Goal: Information Seeking & Learning: Compare options

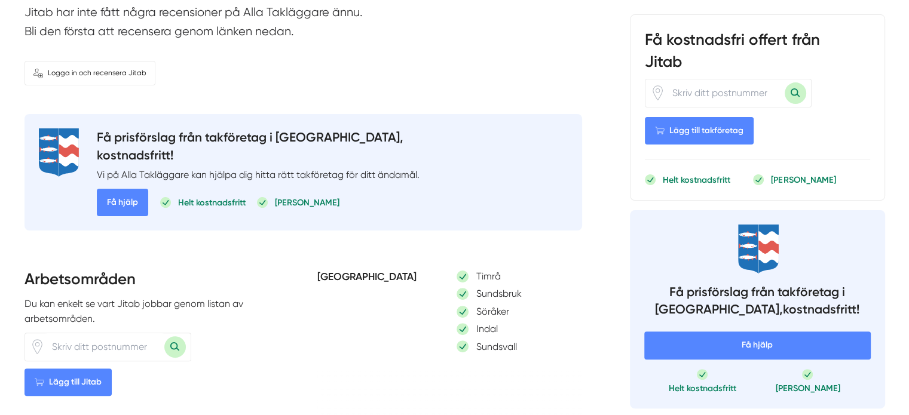
scroll to position [119, 0]
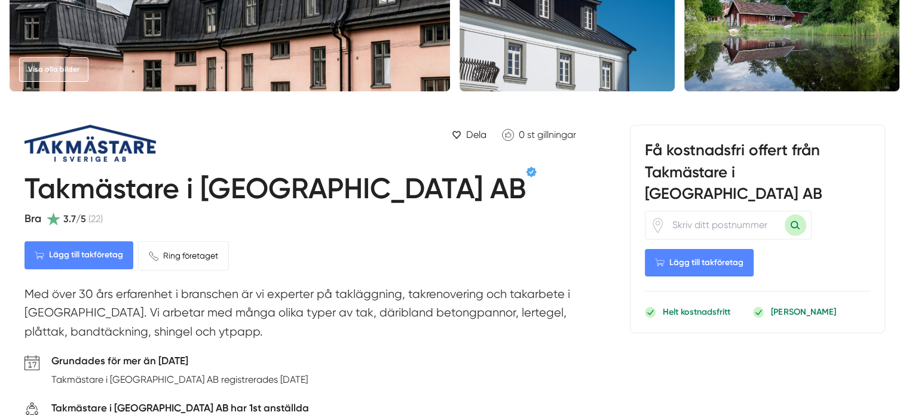
scroll to position [358, 0]
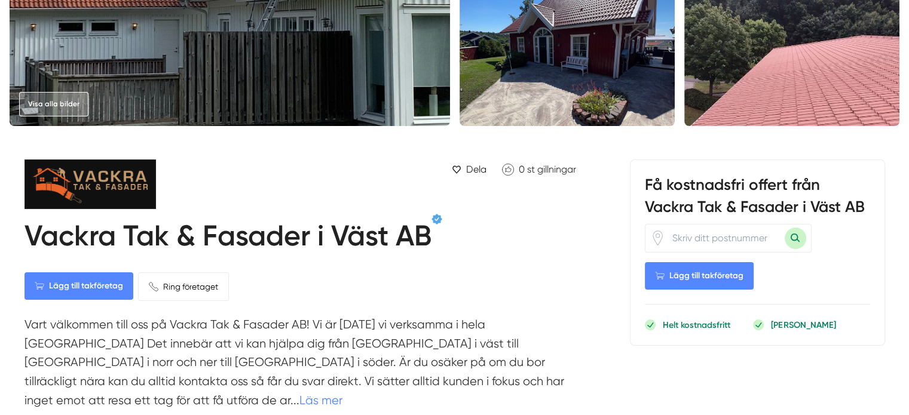
scroll to position [299, 0]
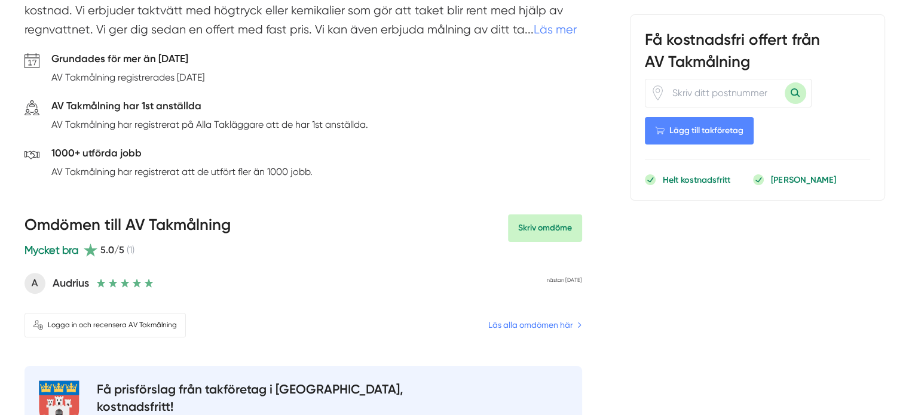
scroll to position [239, 0]
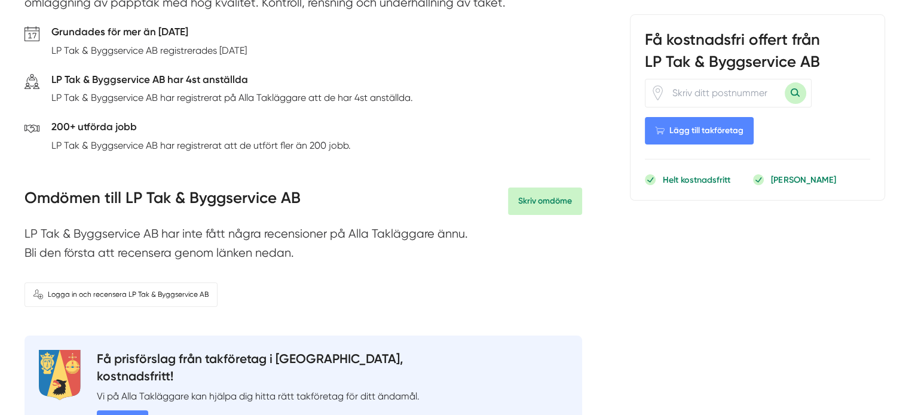
scroll to position [119, 0]
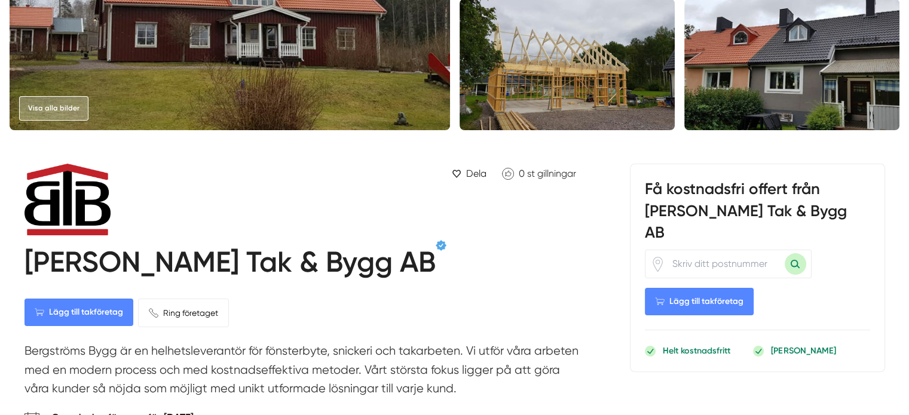
scroll to position [358, 0]
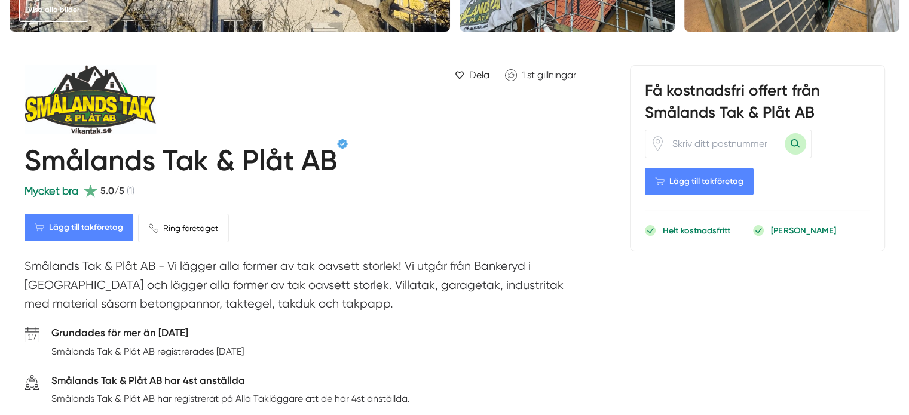
scroll to position [358, 0]
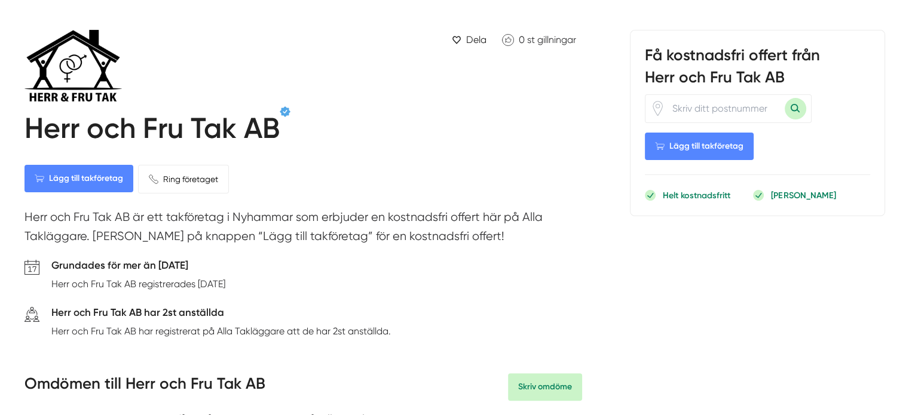
scroll to position [358, 0]
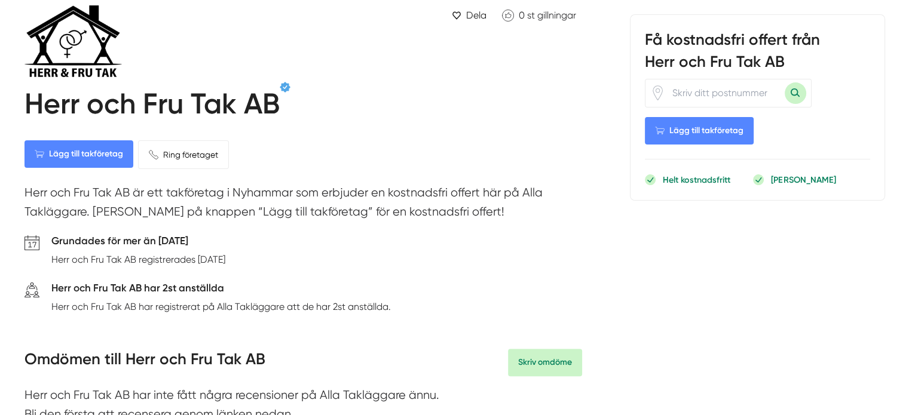
click at [191, 110] on h1 "Herr och Fru Tak AB" at bounding box center [151, 106] width 255 height 39
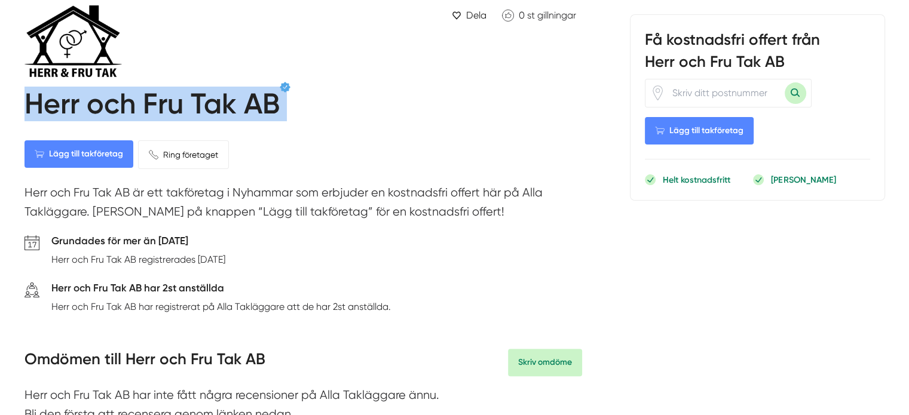
click at [191, 110] on h1 "Herr och Fru Tak AB" at bounding box center [151, 106] width 255 height 39
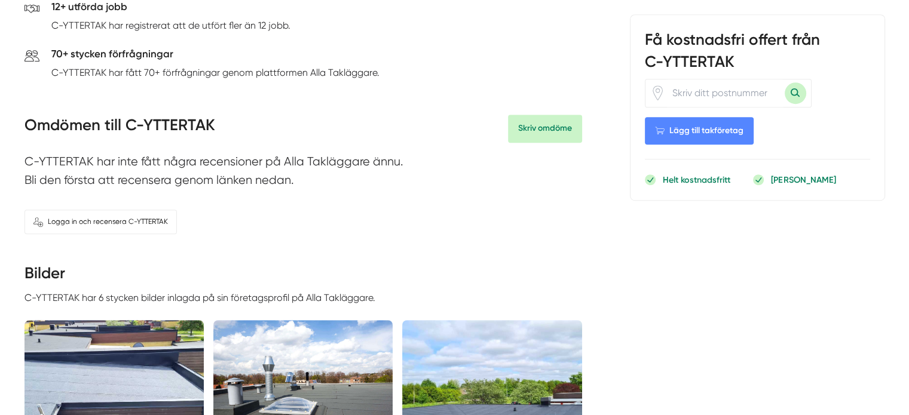
scroll to position [538, 0]
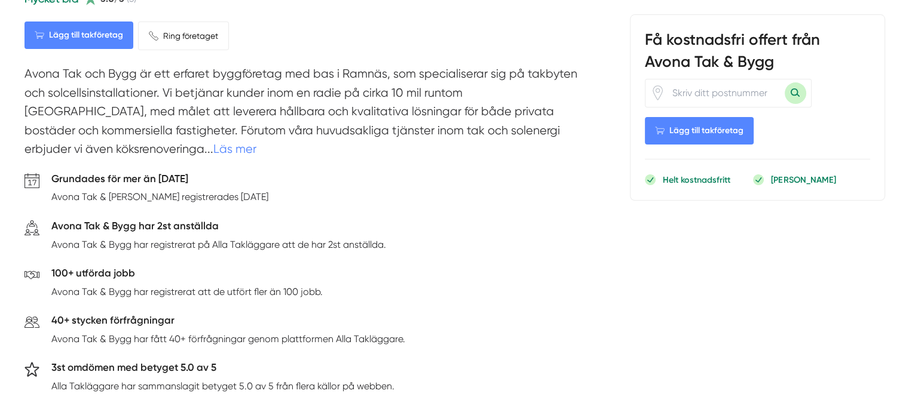
scroll to position [179, 0]
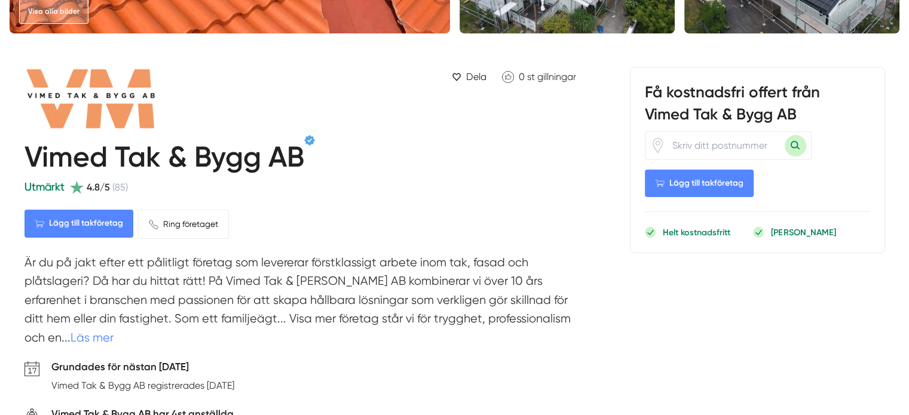
scroll to position [418, 0]
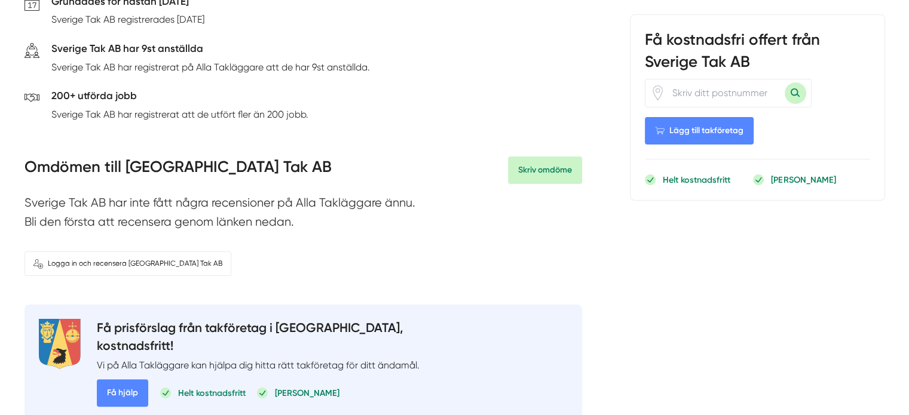
scroll to position [179, 0]
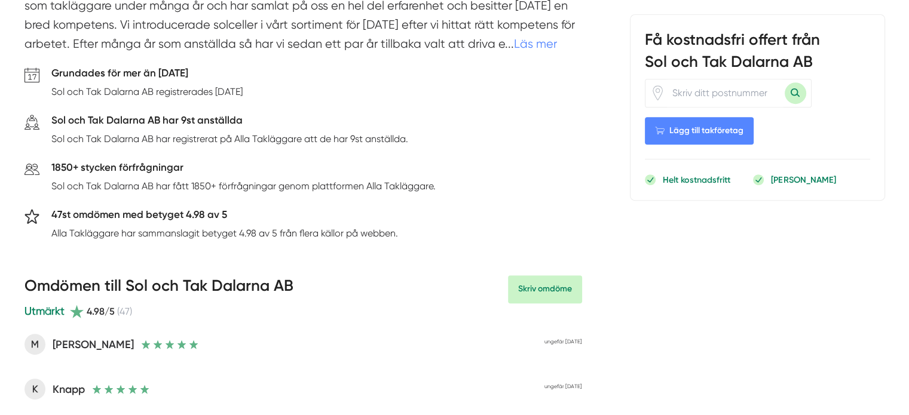
scroll to position [538, 0]
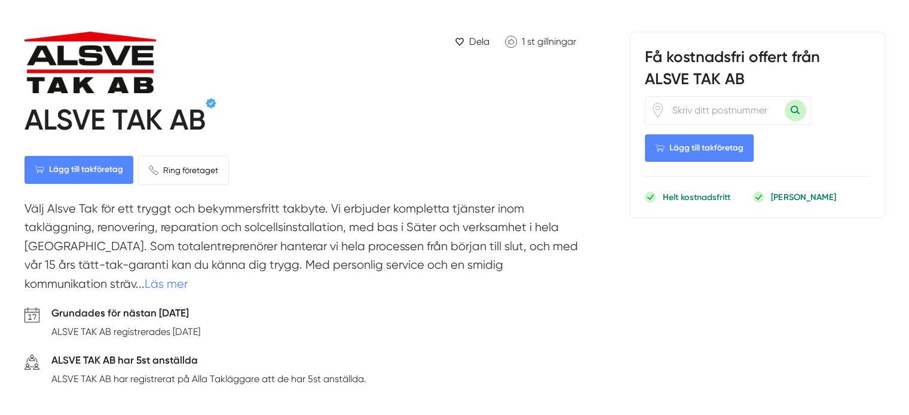
scroll to position [358, 0]
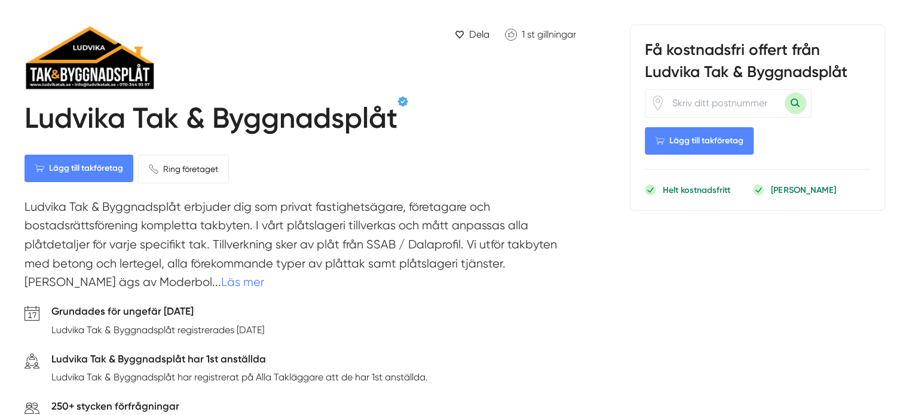
scroll to position [418, 0]
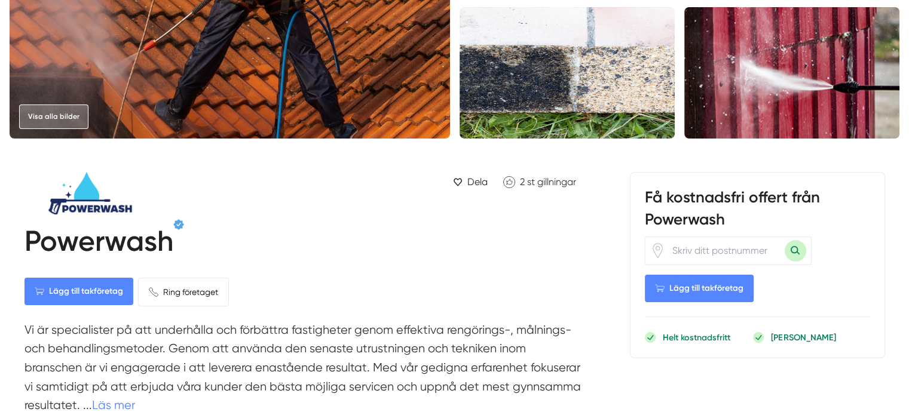
scroll to position [358, 0]
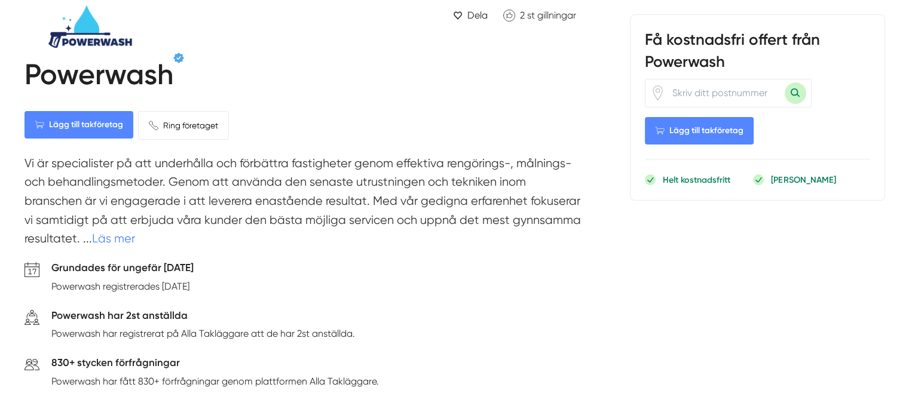
drag, startPoint x: 206, startPoint y: 267, endPoint x: 53, endPoint y: 268, distance: 152.9
click at [53, 268] on div "Grundades för ungefär 2 år sedan Powerwash registrerades 2023-08-01." at bounding box center [302, 280] width 557 height 40
click at [83, 266] on h5 "Grundades för ungefär 2 år sedan" at bounding box center [122, 269] width 142 height 19
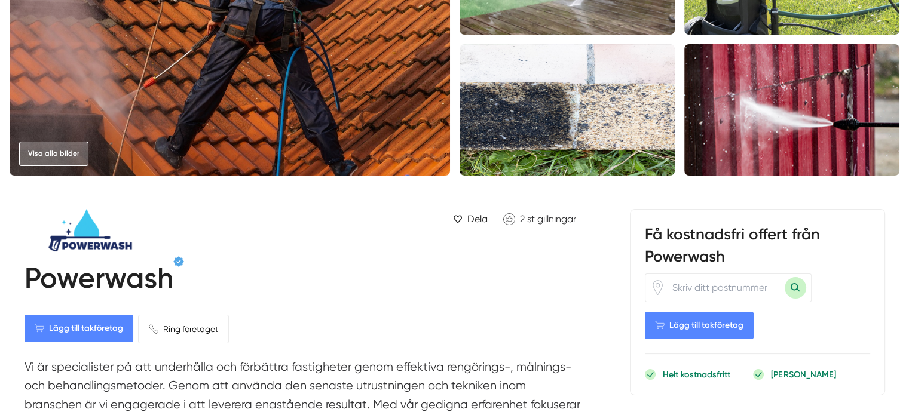
scroll to position [119, 0]
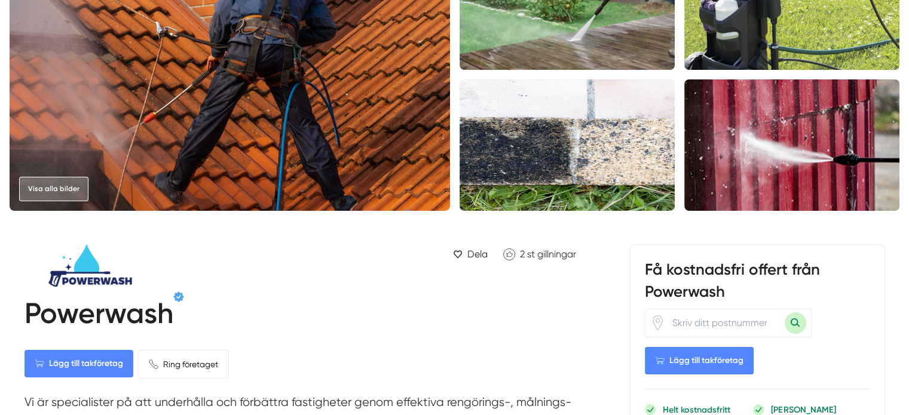
click at [139, 305] on h1 "Powerwash" at bounding box center [98, 315] width 149 height 39
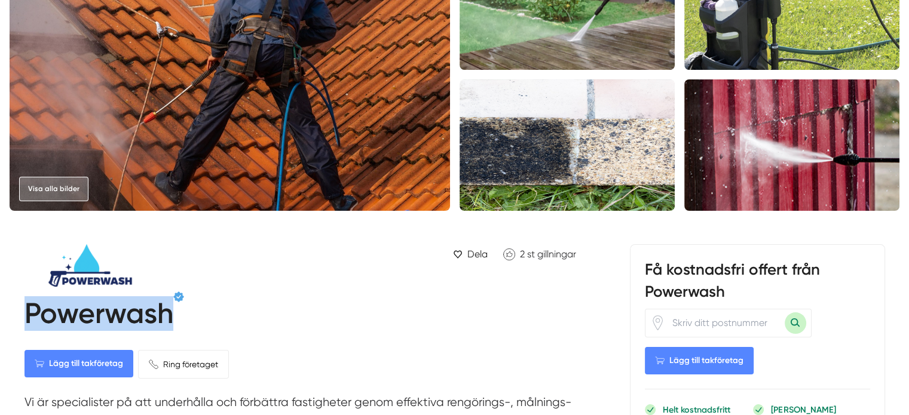
click at [139, 305] on h1 "Powerwash" at bounding box center [98, 315] width 149 height 39
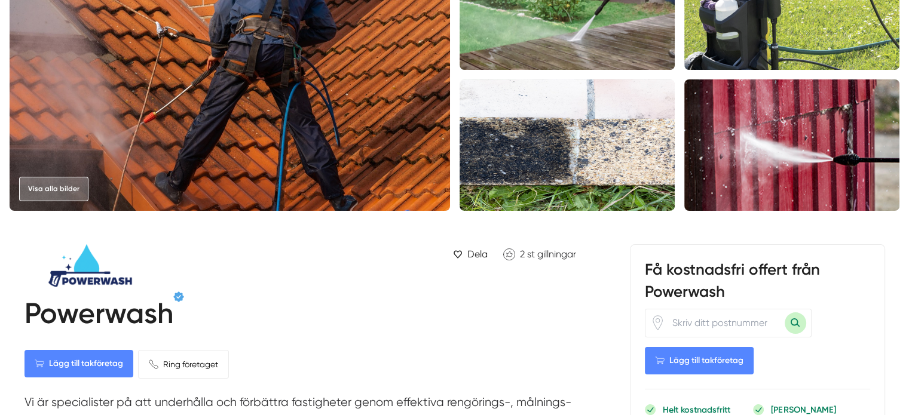
click at [274, 301] on div "Powerwash" at bounding box center [302, 314] width 557 height 44
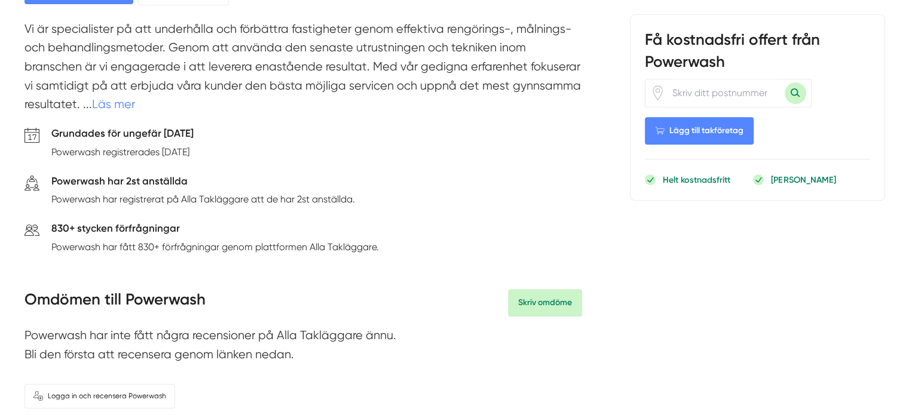
scroll to position [418, 0]
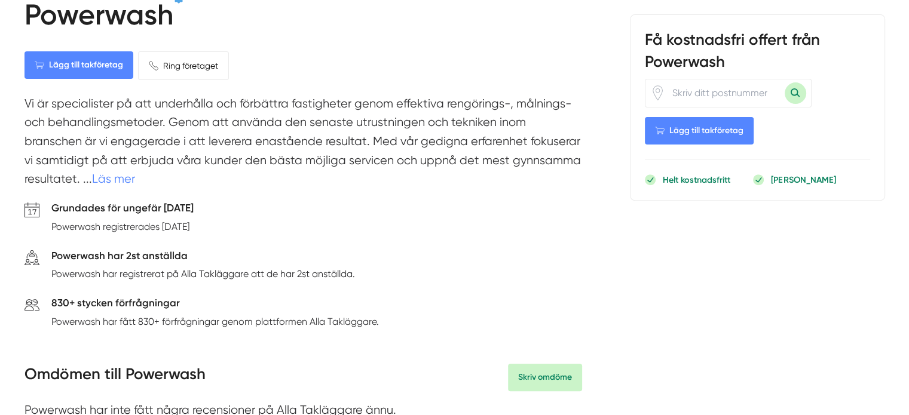
click at [93, 33] on h1 "Powerwash" at bounding box center [98, 17] width 149 height 39
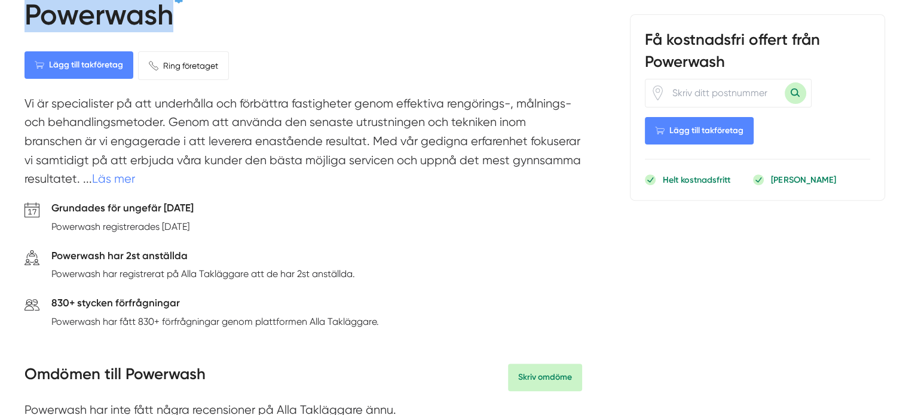
click at [93, 32] on h1 "Powerwash" at bounding box center [98, 17] width 149 height 39
click at [249, 36] on div "Powerwash" at bounding box center [302, 15] width 557 height 44
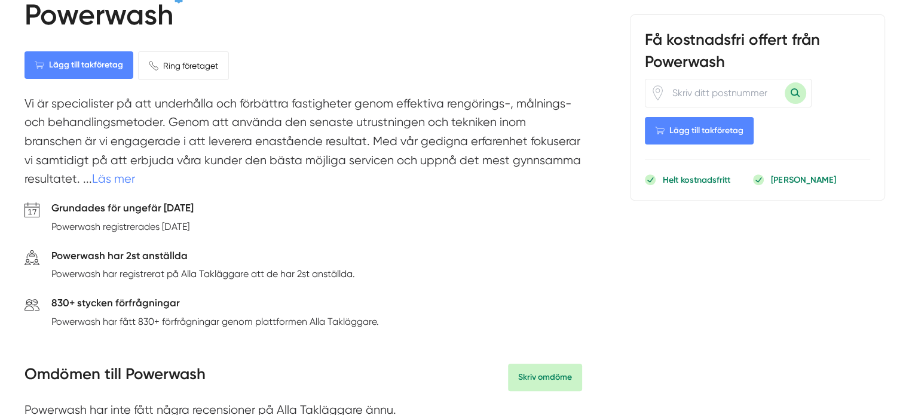
click at [336, 145] on p "Vi är specialister på att underhålla och förbättra fastigheter genom effektiva …" at bounding box center [302, 144] width 557 height 100
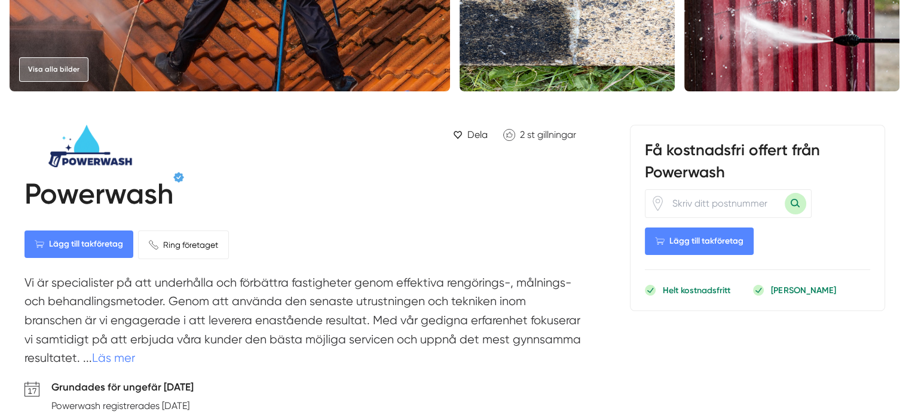
scroll to position [358, 0]
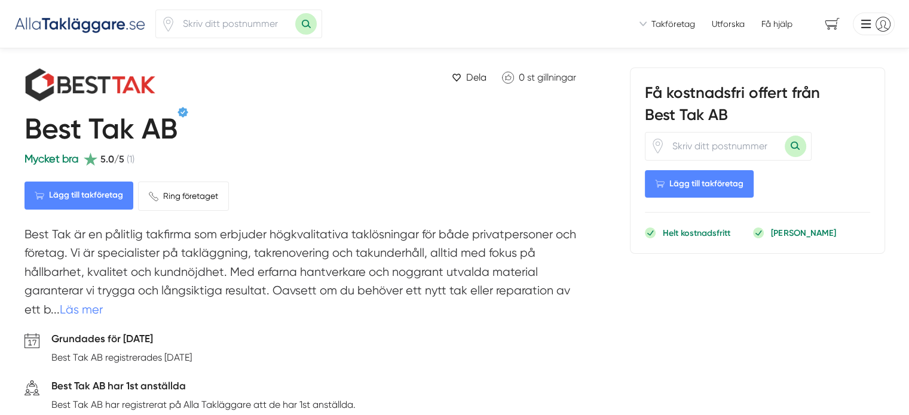
click at [103, 117] on h1 "Best Tak AB" at bounding box center [100, 131] width 153 height 39
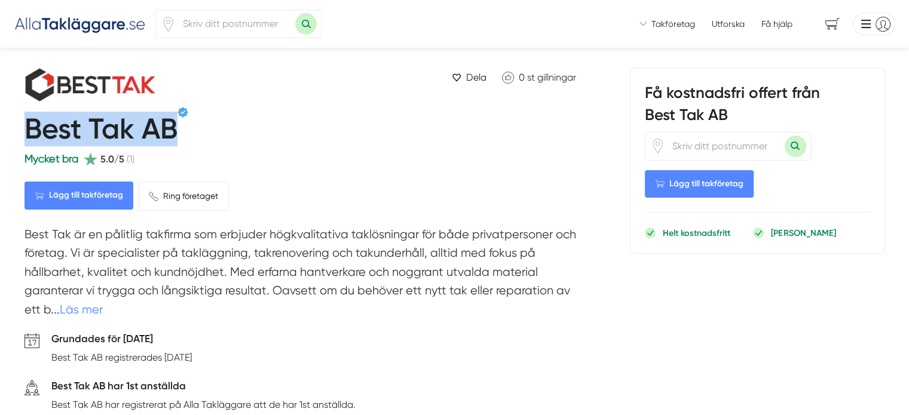
click at [103, 117] on h1 "Best Tak AB" at bounding box center [100, 131] width 153 height 39
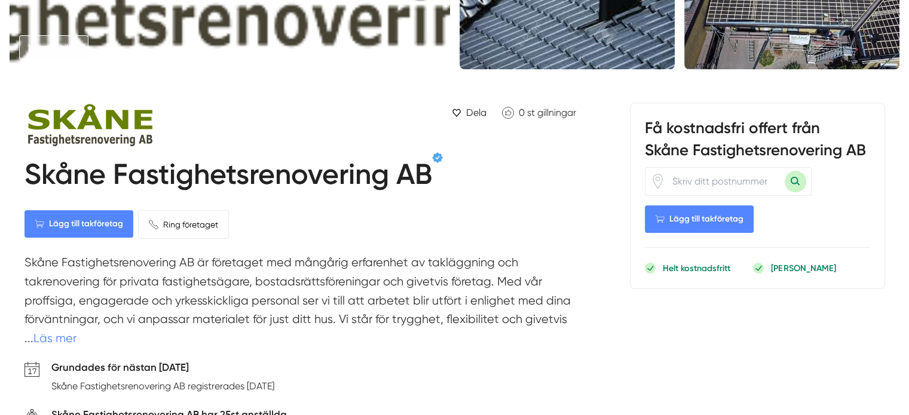
scroll to position [358, 0]
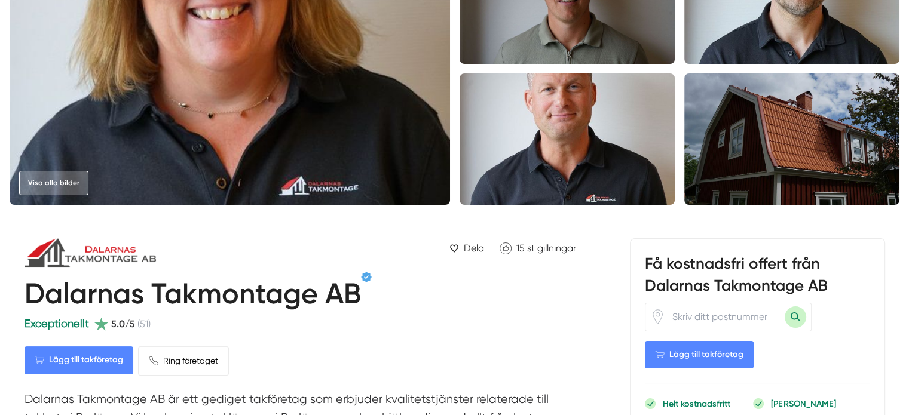
scroll to position [299, 0]
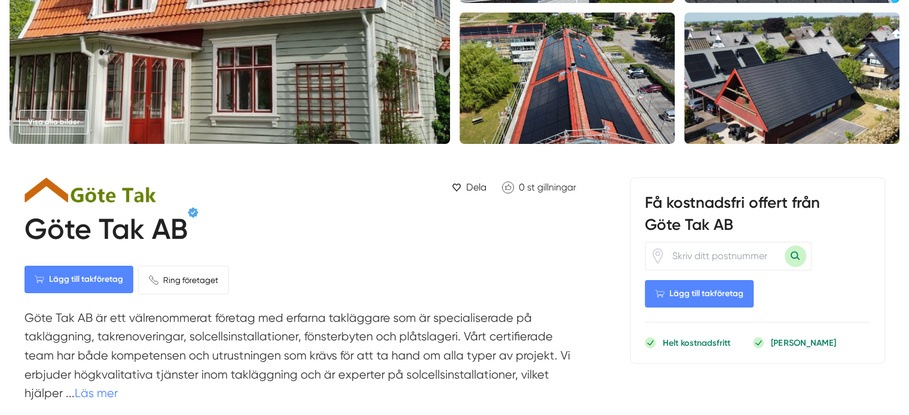
scroll to position [299, 0]
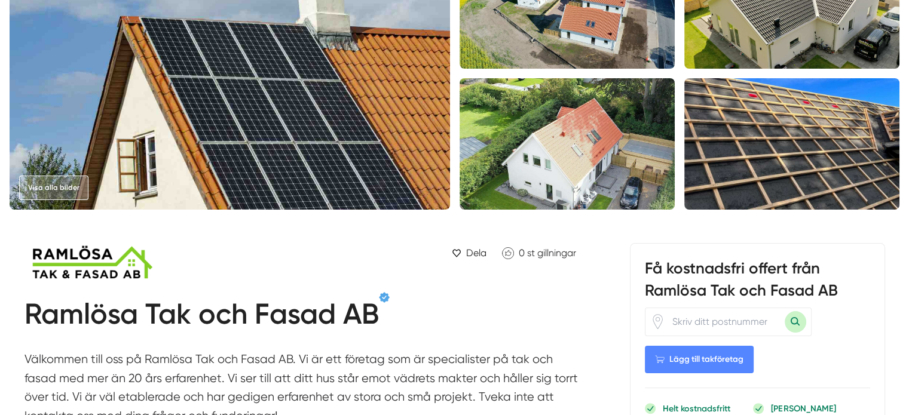
scroll to position [358, 0]
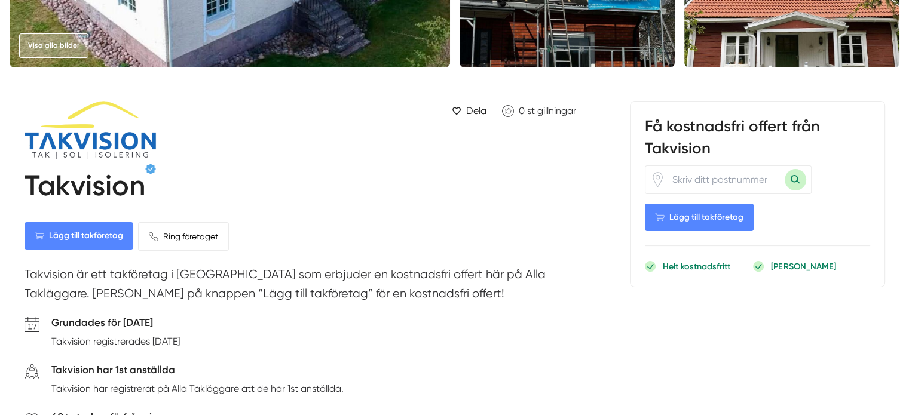
scroll to position [299, 0]
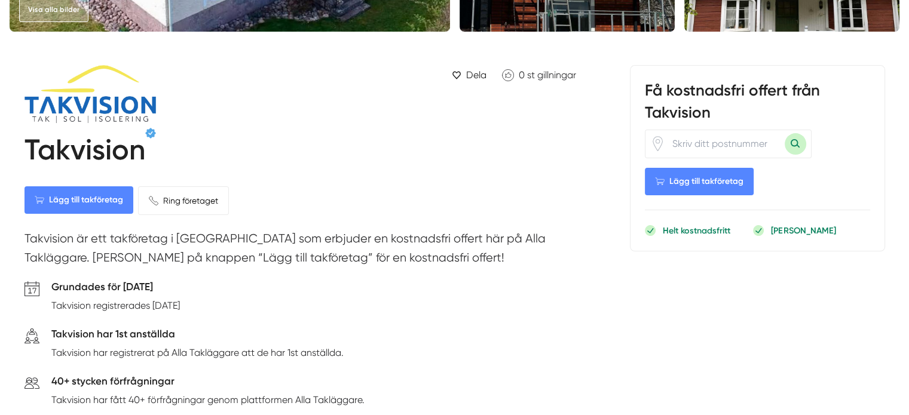
click at [99, 151] on h1 "Takvision" at bounding box center [84, 152] width 121 height 39
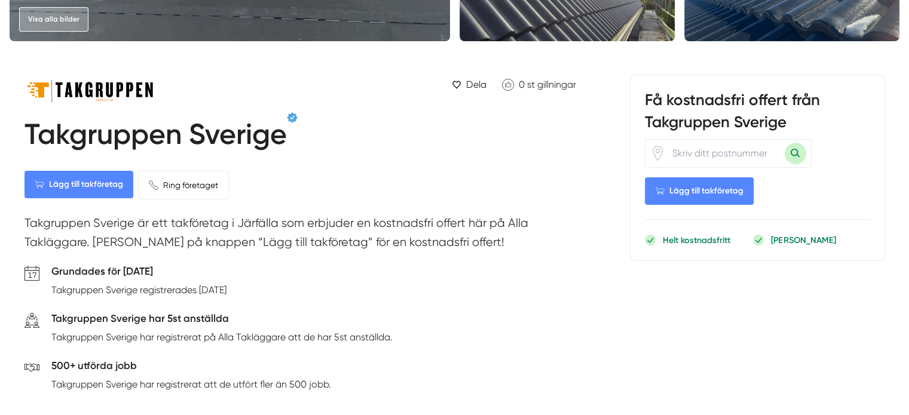
scroll to position [358, 0]
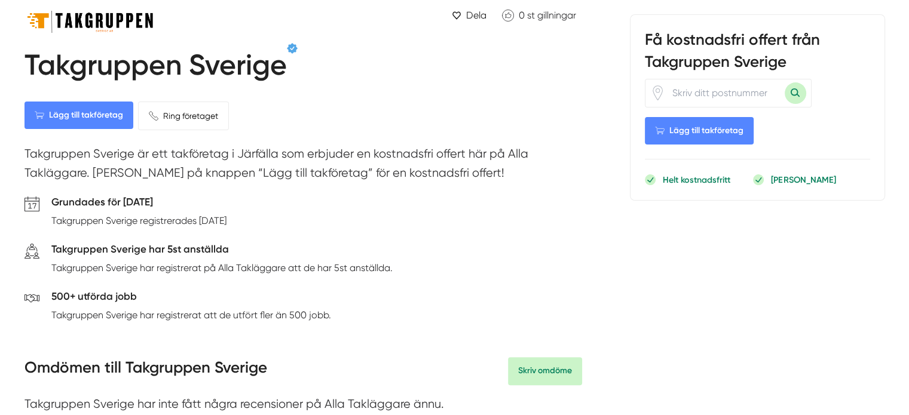
click at [237, 78] on h1 "Takgruppen Sverige" at bounding box center [155, 67] width 262 height 39
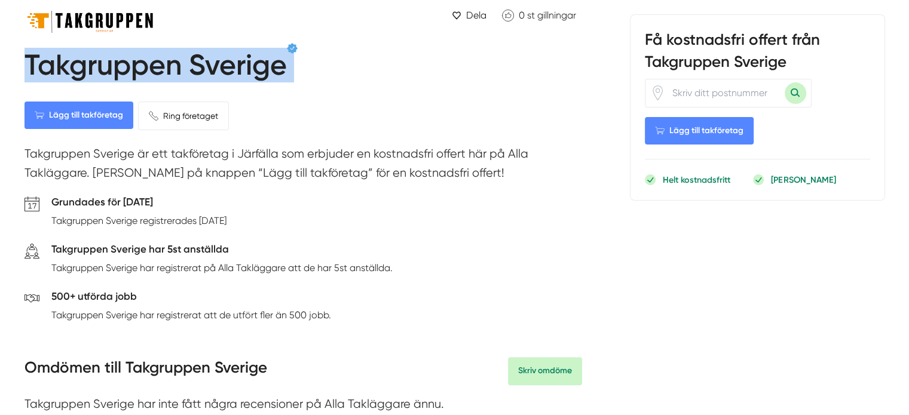
click at [237, 78] on h1 "Takgruppen Sverige" at bounding box center [155, 67] width 262 height 39
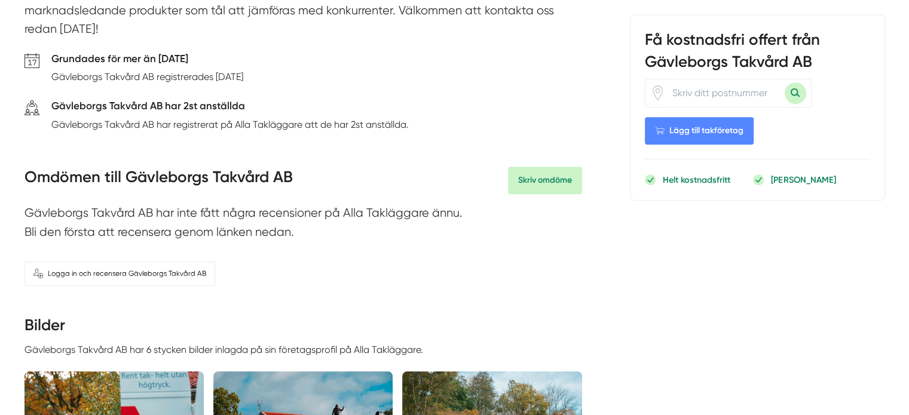
scroll to position [239, 0]
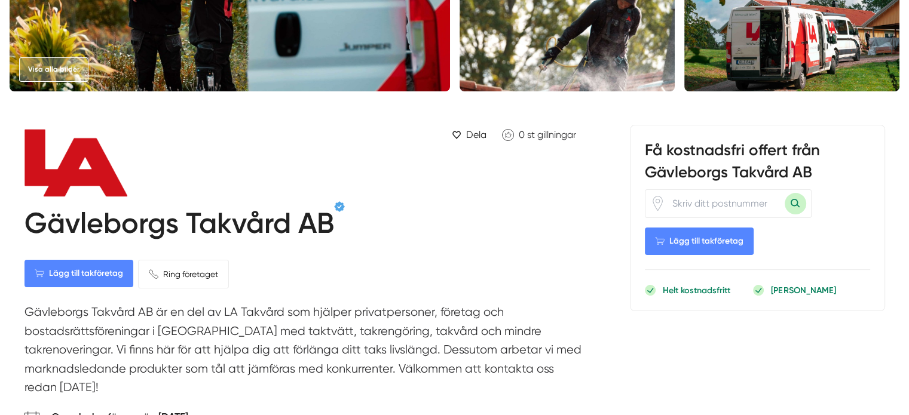
click at [195, 233] on h1 "Gävleborgs Takvård AB" at bounding box center [178, 225] width 309 height 39
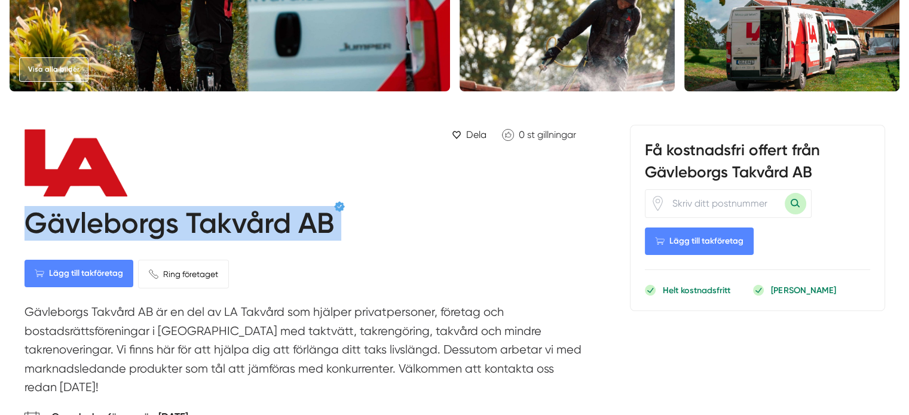
click at [195, 233] on h1 "Gävleborgs Takvård AB" at bounding box center [178, 225] width 309 height 39
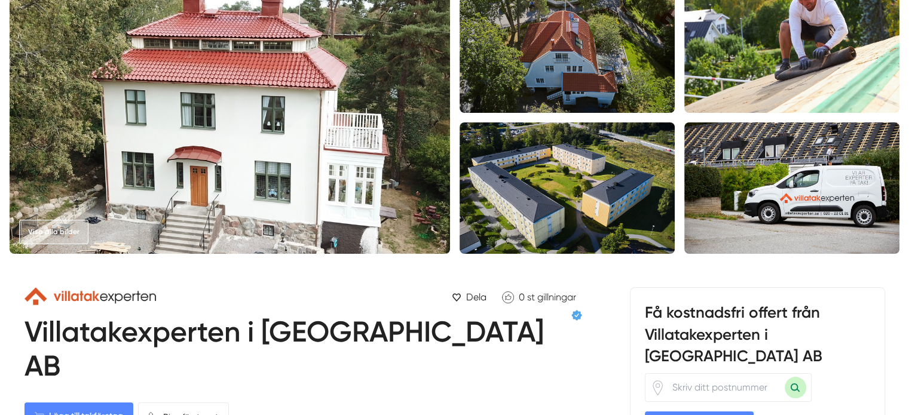
scroll to position [179, 0]
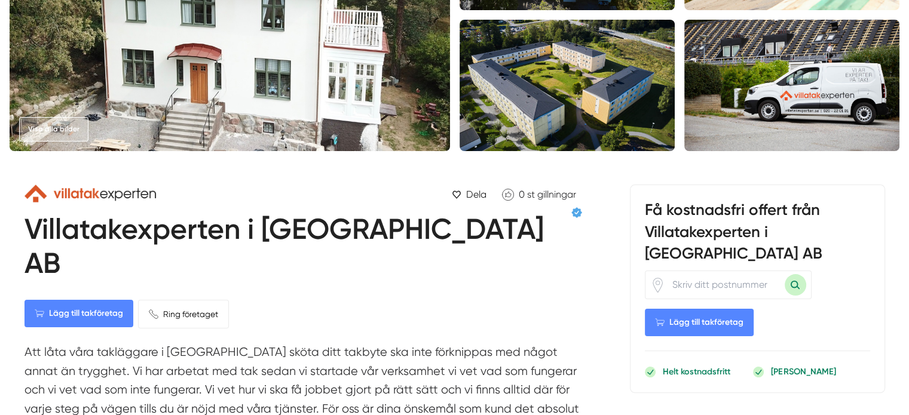
click at [286, 234] on h1 "Villatakexperten i [GEOGRAPHIC_DATA] AB" at bounding box center [297, 248] width 547 height 73
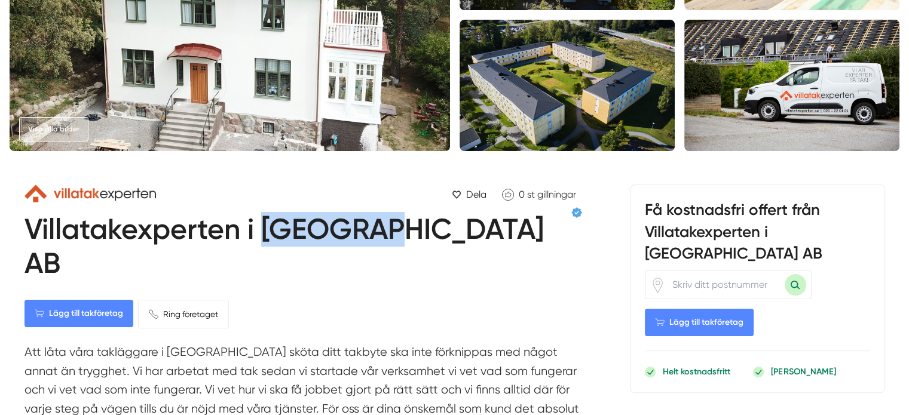
click at [286, 234] on h1 "Villatakexperten i Sverige AB" at bounding box center [297, 248] width 547 height 73
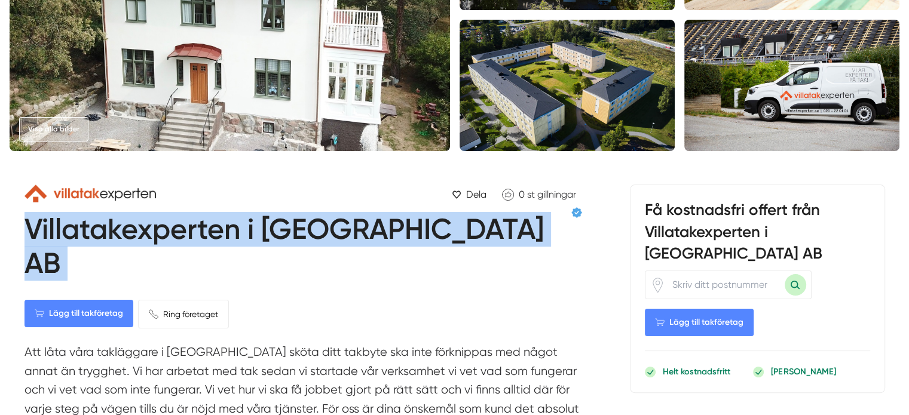
click at [286, 234] on h1 "Villatakexperten i Sverige AB" at bounding box center [297, 248] width 547 height 73
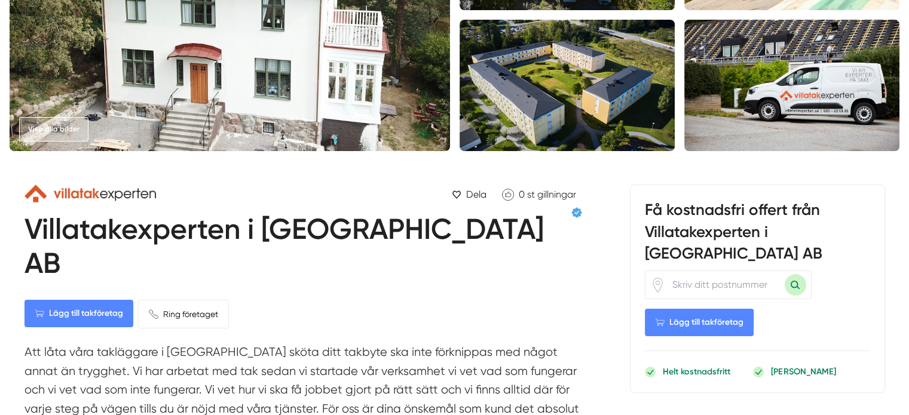
drag, startPoint x: 286, startPoint y: 234, endPoint x: 241, endPoint y: 173, distance: 74.8
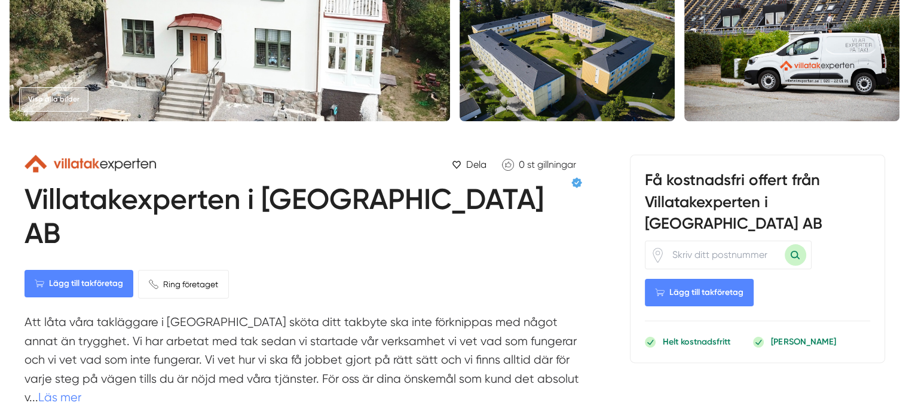
scroll to position [119, 0]
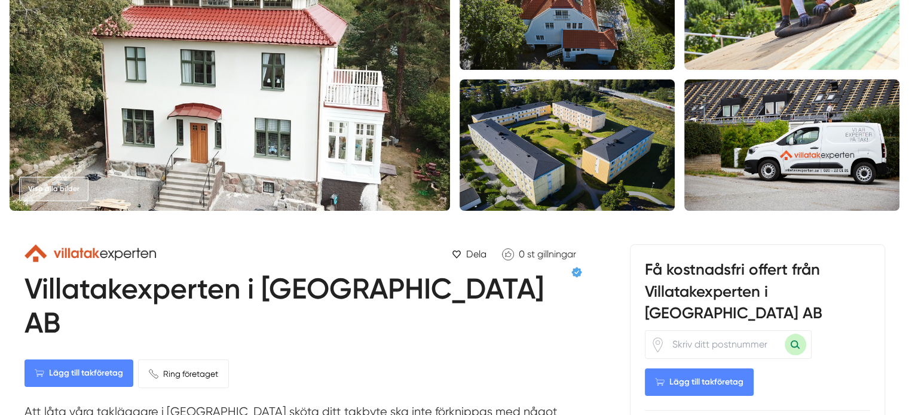
click at [278, 302] on h1 "Villatakexperten i Sverige AB" at bounding box center [297, 308] width 547 height 73
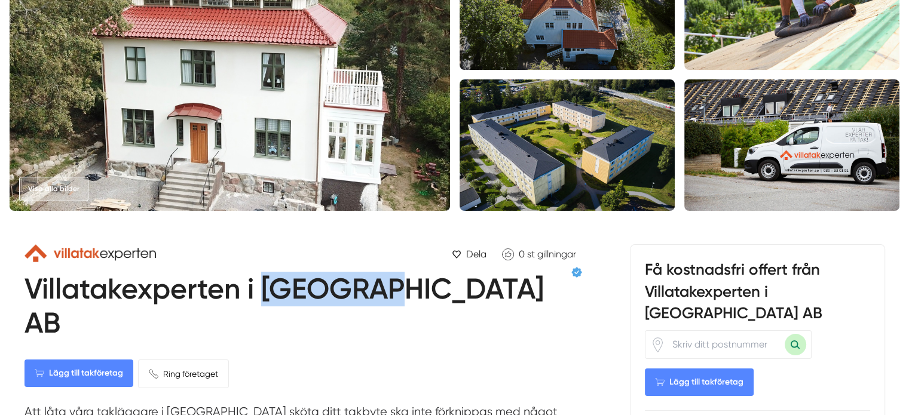
click at [278, 302] on h1 "Villatakexperten i Sverige AB" at bounding box center [297, 308] width 547 height 73
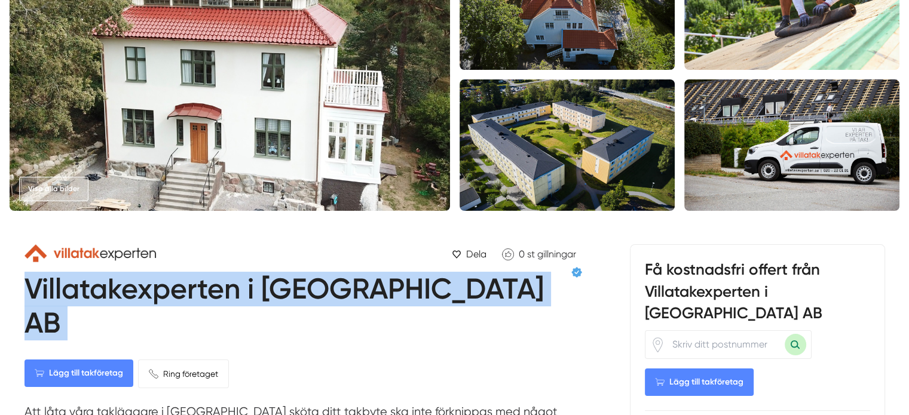
click at [278, 302] on h1 "Villatakexperten i Sverige AB" at bounding box center [297, 308] width 547 height 73
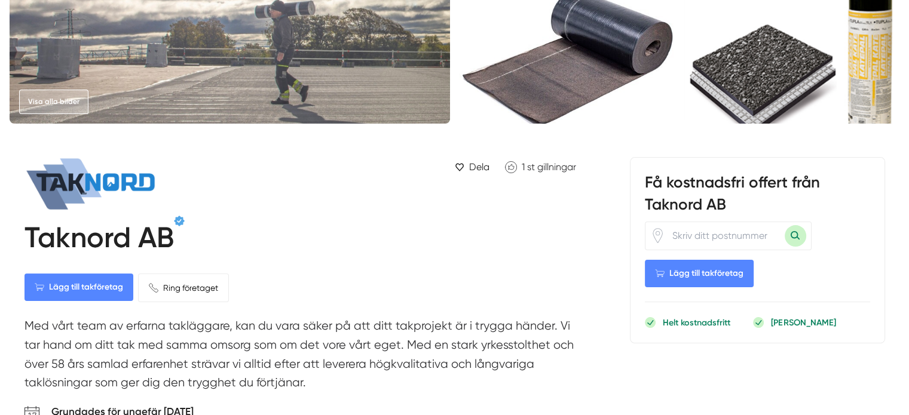
scroll to position [239, 0]
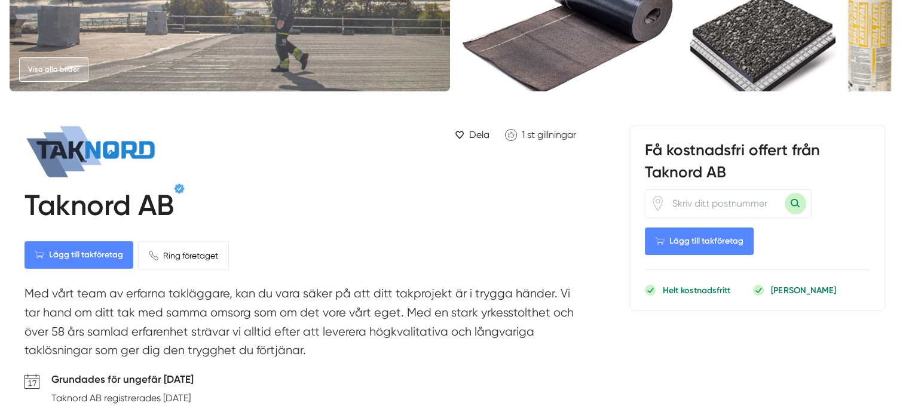
click at [122, 199] on h1 "Taknord AB" at bounding box center [98, 207] width 149 height 39
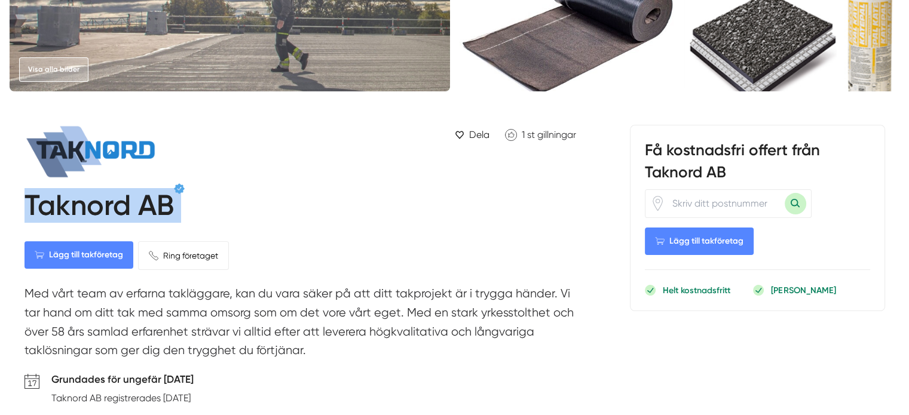
click at [122, 199] on h1 "Taknord AB" at bounding box center [98, 207] width 149 height 39
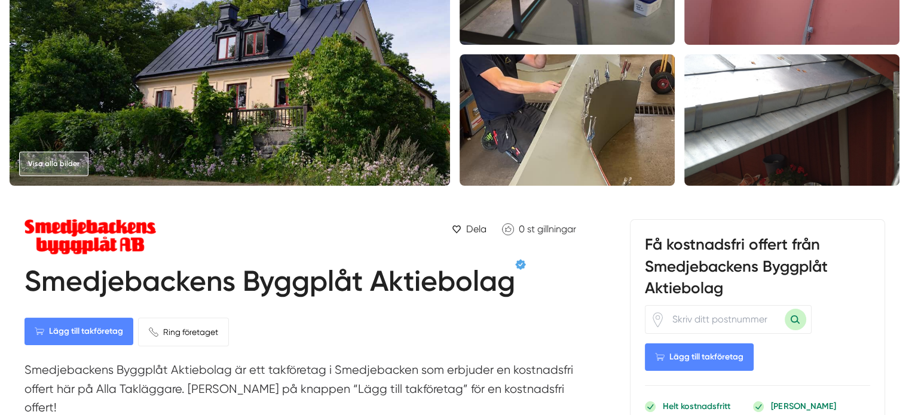
scroll to position [239, 0]
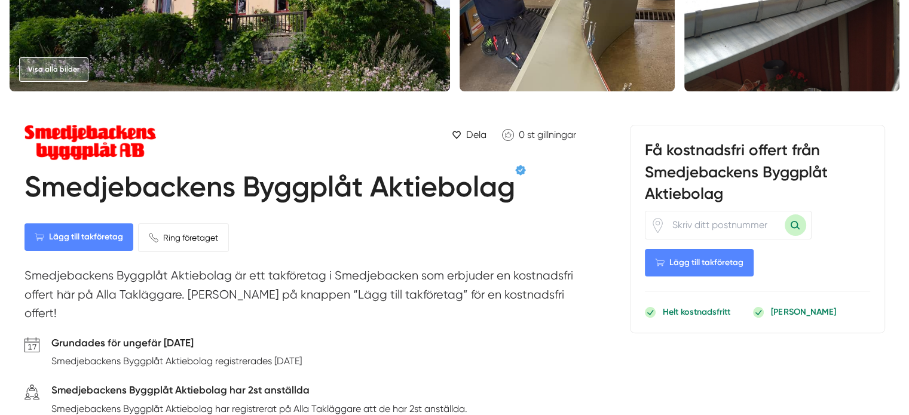
click at [328, 185] on h1 "Smedjebackens Byggplåt Aktiebolag" at bounding box center [269, 189] width 490 height 39
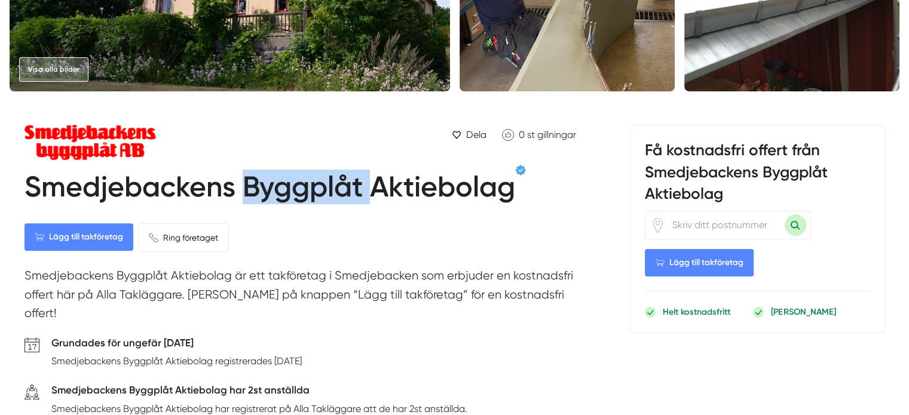
click at [328, 185] on h1 "Smedjebackens Byggplåt Aktiebolag" at bounding box center [269, 189] width 490 height 39
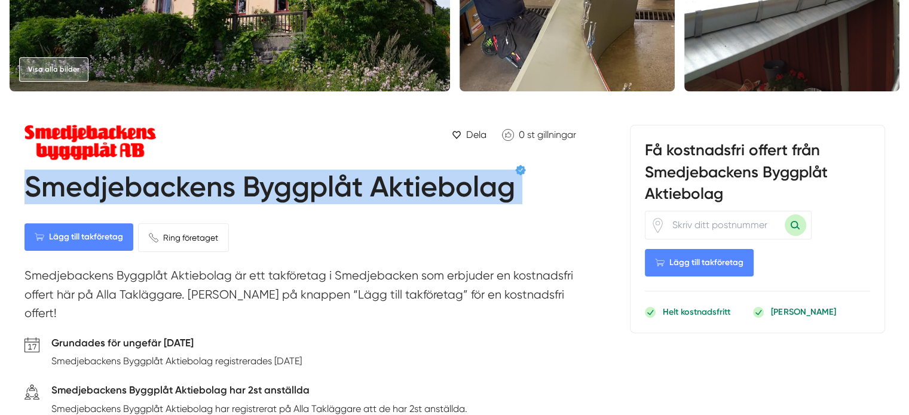
click at [328, 185] on h1 "Smedjebackens Byggplåt Aktiebolag" at bounding box center [269, 189] width 490 height 39
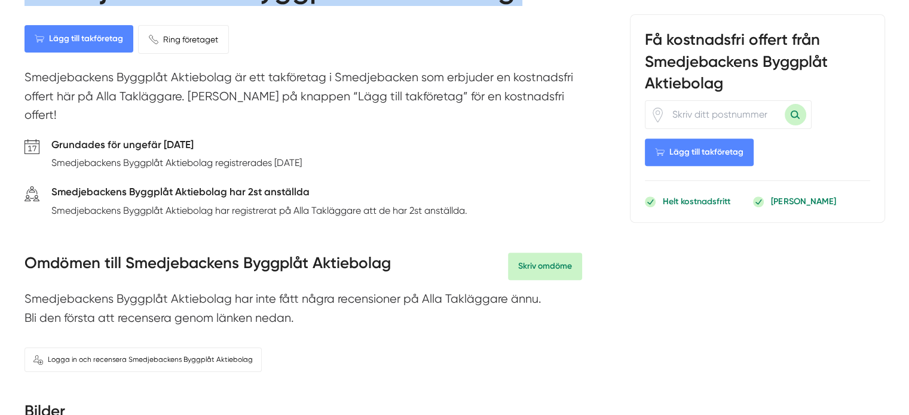
scroll to position [358, 0]
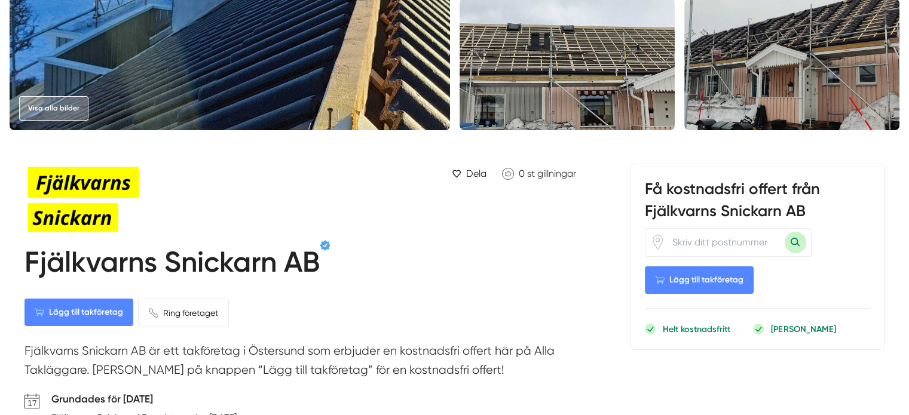
scroll to position [299, 0]
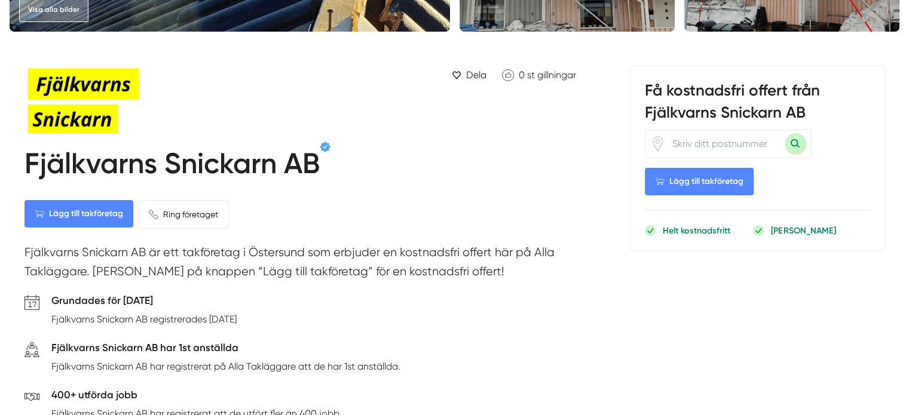
click at [313, 159] on h1 "Fjälkvarns Snickarn AB" at bounding box center [171, 165] width 295 height 39
click at [228, 160] on h1 "Fjälkvarns Snickarn AB" at bounding box center [171, 165] width 295 height 39
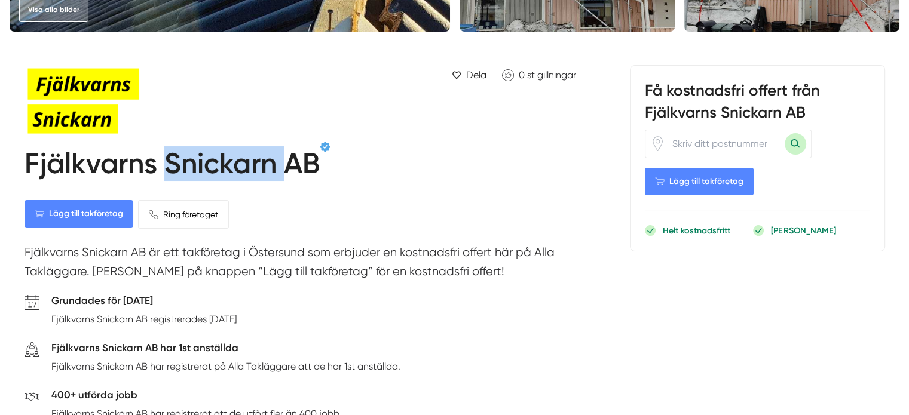
click at [228, 160] on h1 "Fjälkvarns Snickarn AB" at bounding box center [171, 165] width 295 height 39
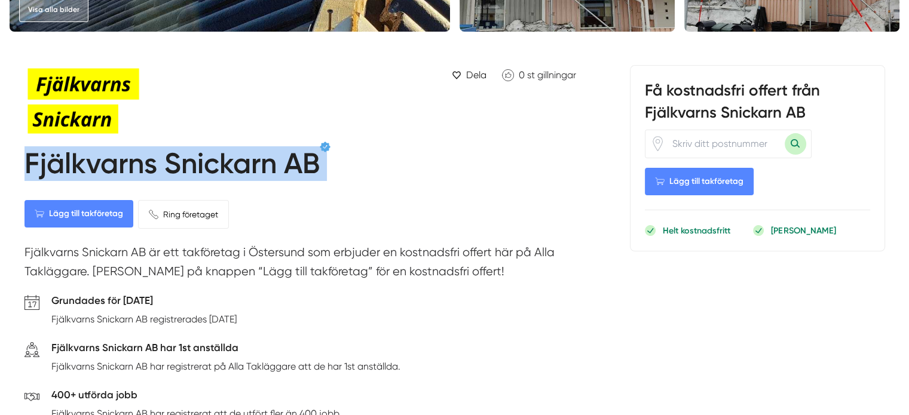
click at [228, 160] on h1 "Fjälkvarns Snickarn AB" at bounding box center [171, 165] width 295 height 39
